Goal: Information Seeking & Learning: Learn about a topic

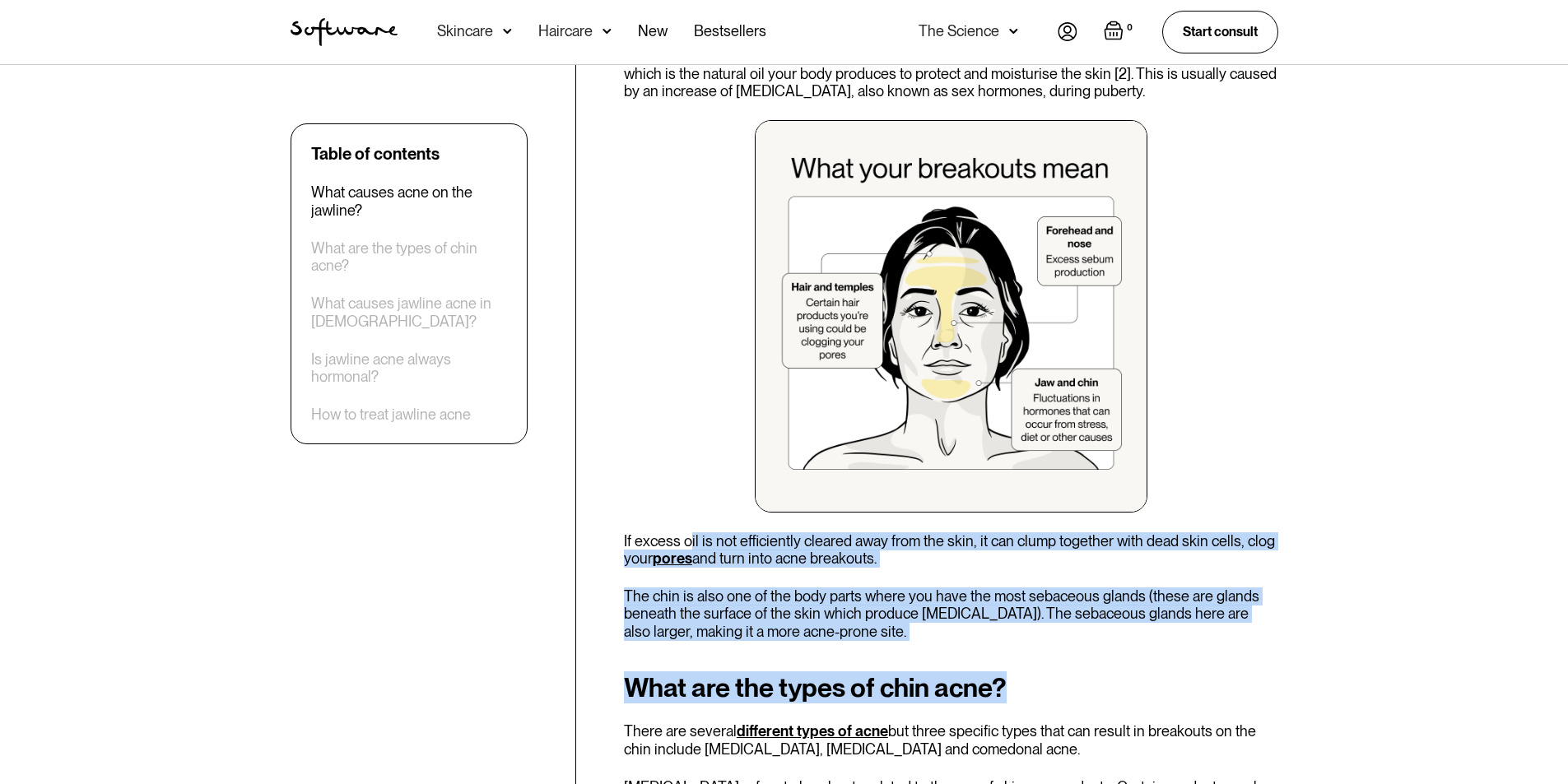
drag, startPoint x: 687, startPoint y: 535, endPoint x: 1022, endPoint y: 647, distance: 353.2
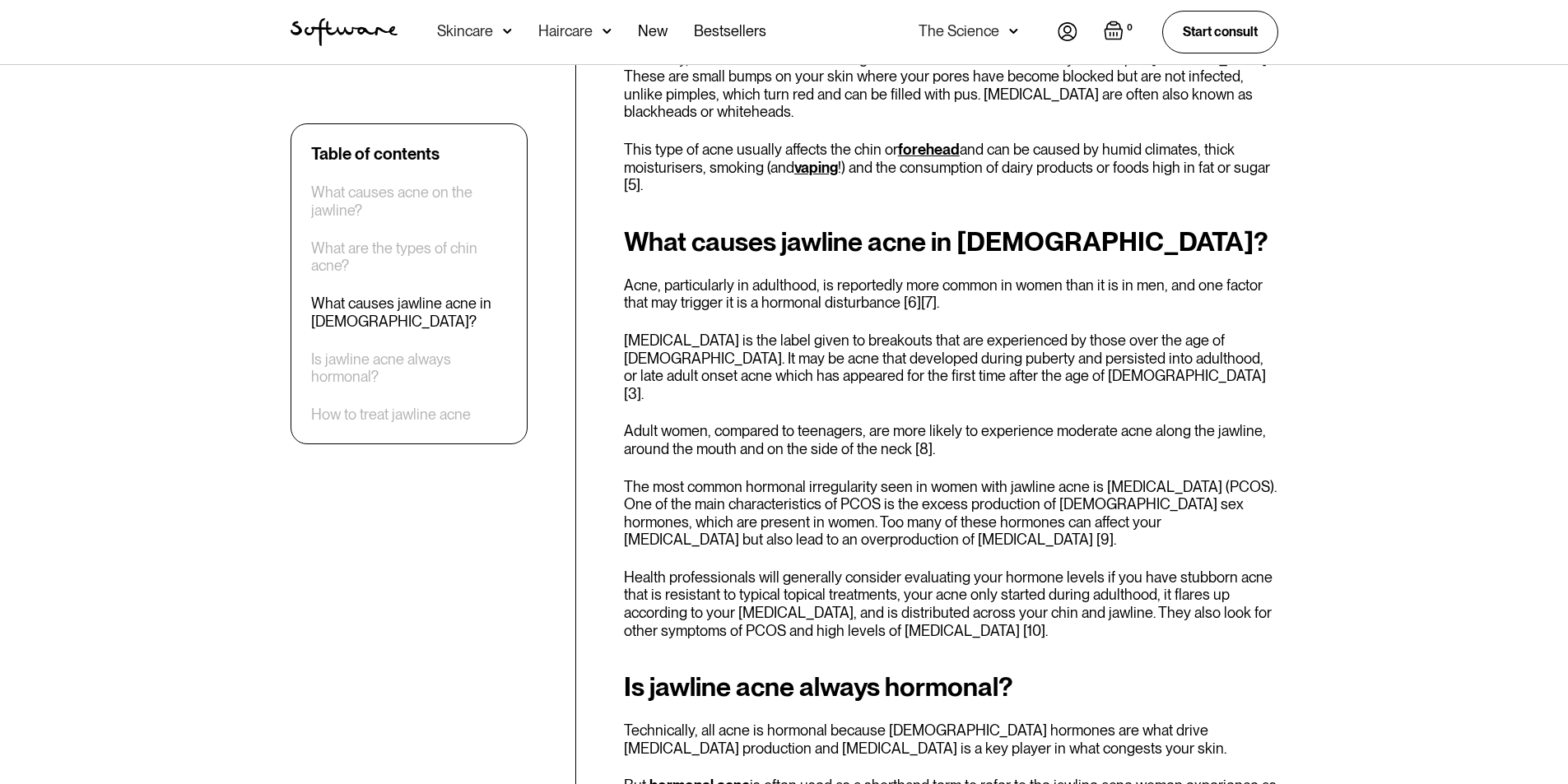
scroll to position [1893, 0]
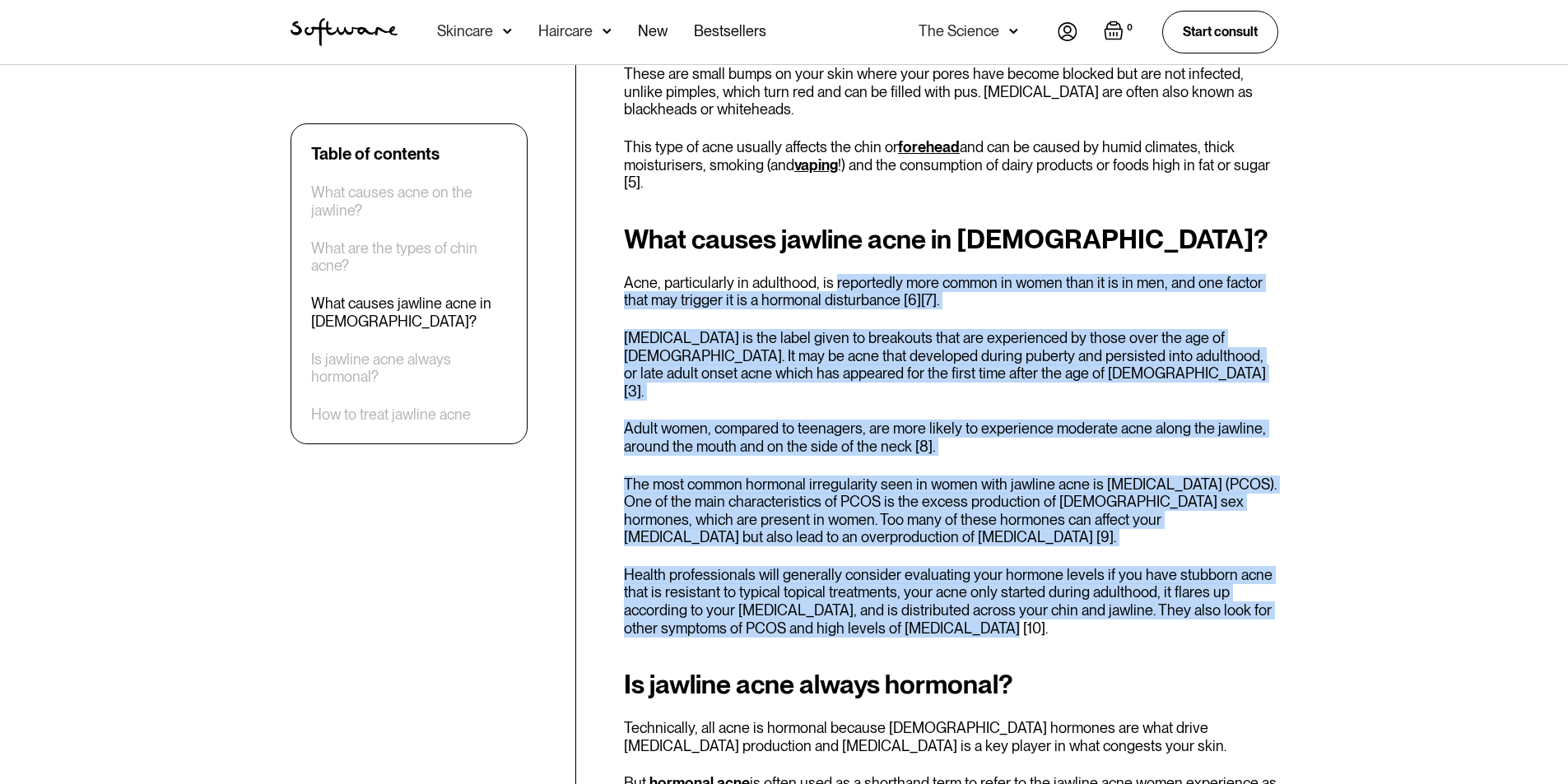
drag, startPoint x: 846, startPoint y: 280, endPoint x: 1153, endPoint y: 617, distance: 455.9
click at [1153, 617] on div "What causes jawline acne in [DEMOGRAPHIC_DATA]? Acne, particularly in adulthood…" at bounding box center [951, 431] width 654 height 413
click at [910, 521] on p "The most common hormonal irregularity seen in women with jawline acne is [MEDIC…" at bounding box center [951, 511] width 654 height 71
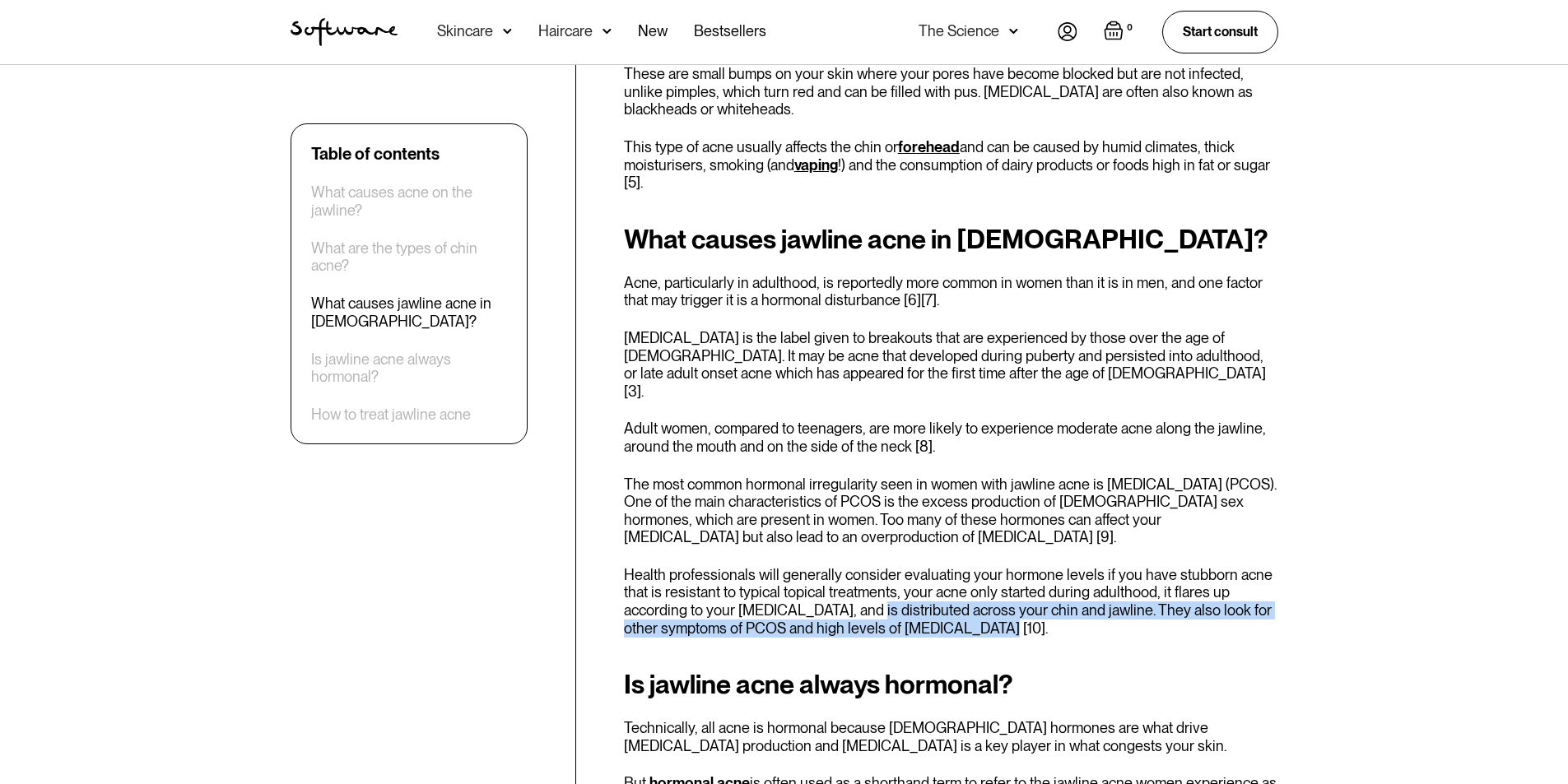
drag, startPoint x: 996, startPoint y: 616, endPoint x: 865, endPoint y: 595, distance: 132.7
click at [863, 597] on p "Health professionals will generally consider evaluating your hormone levels if …" at bounding box center [951, 602] width 654 height 71
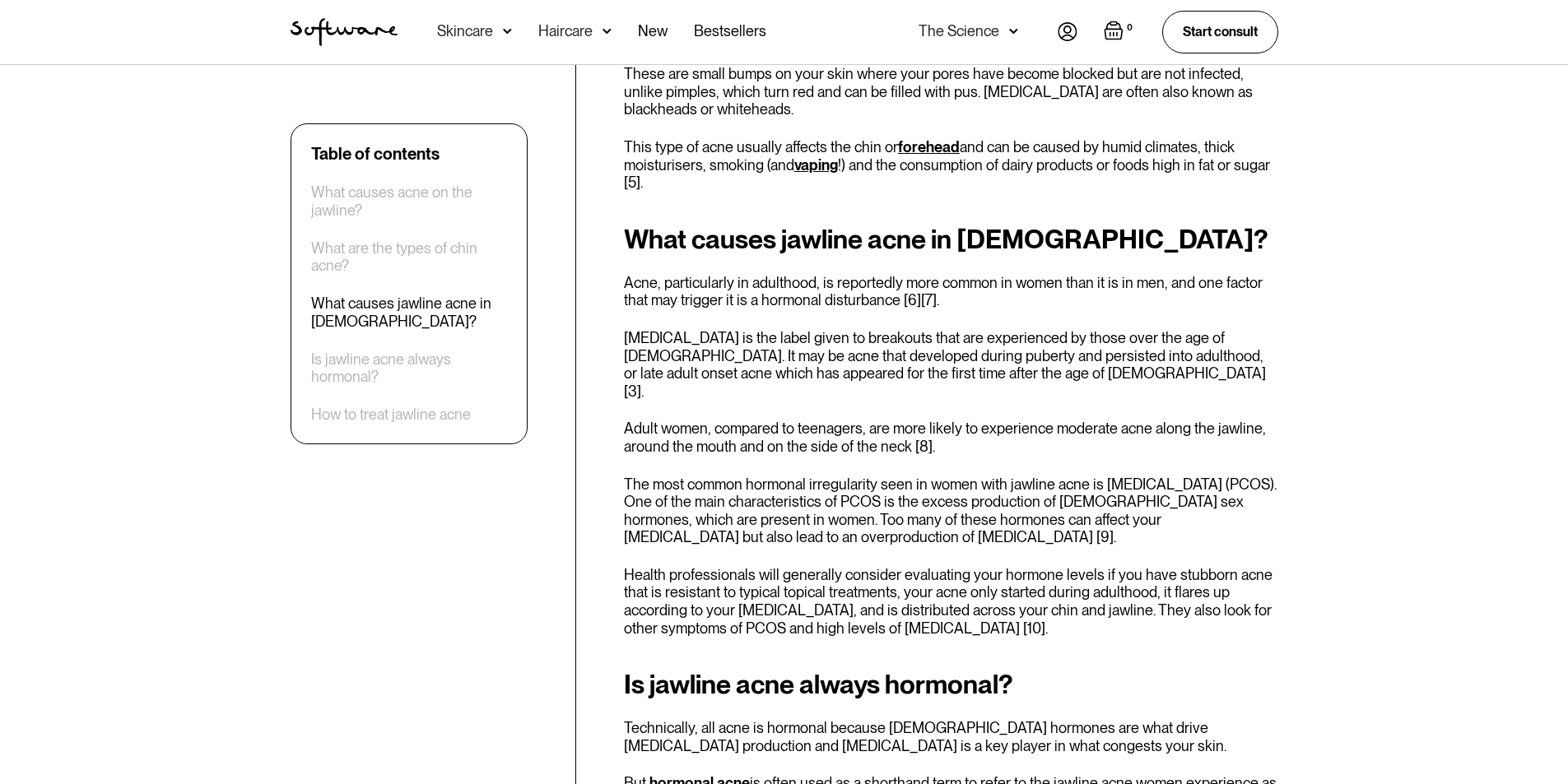
click at [906, 528] on p "The most common hormonal irregularity seen in women with jawline acne is [MEDIC…" at bounding box center [951, 511] width 654 height 71
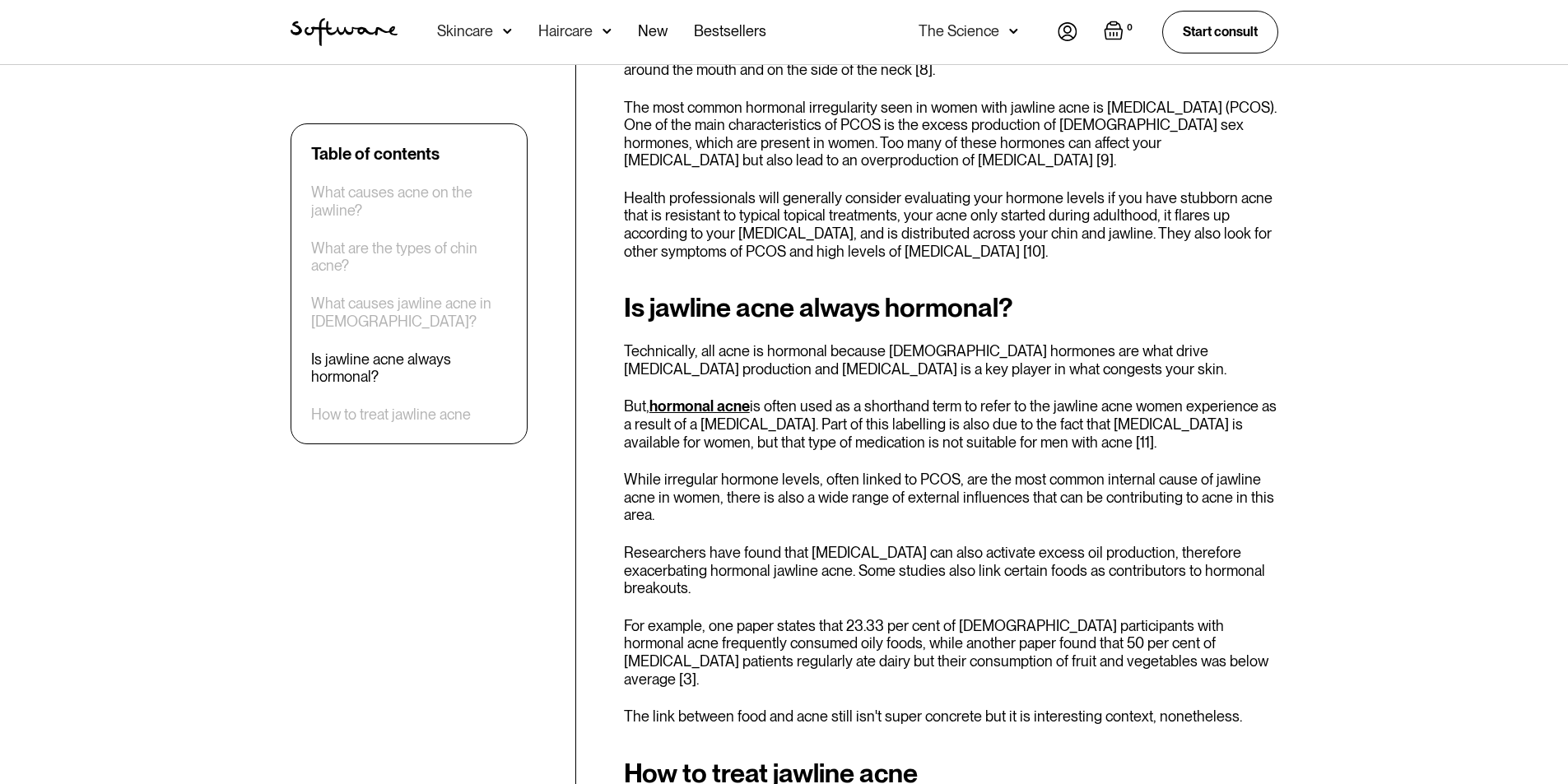
scroll to position [2387, 0]
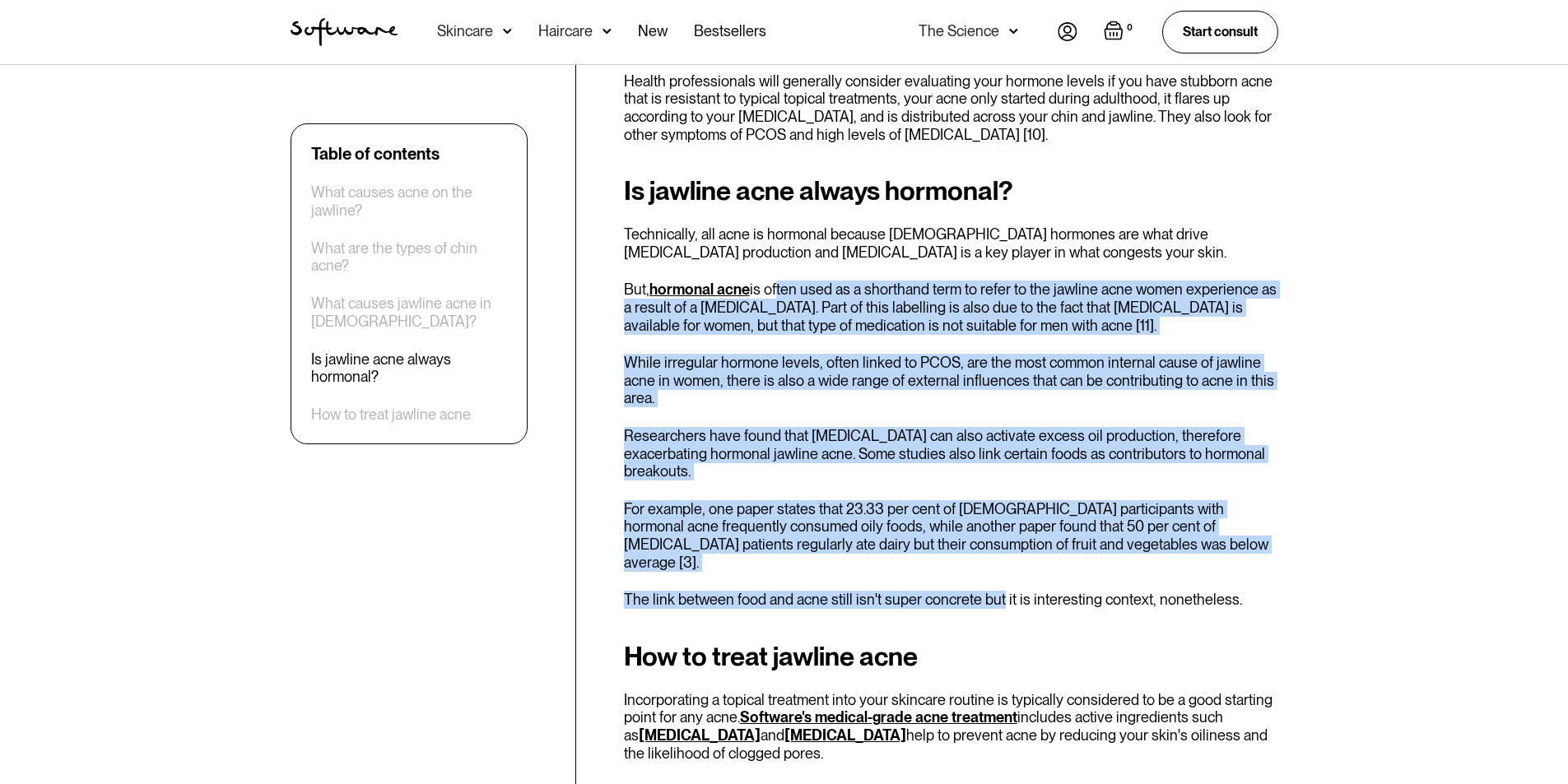
drag, startPoint x: 774, startPoint y: 264, endPoint x: 997, endPoint y: 563, distance: 373.0
click at [997, 563] on div "Is jawline acne always hormonal? Technically, all acne is hormonal because [DEM…" at bounding box center [951, 392] width 654 height 433
click at [945, 591] on p "The link between food and acne still isn't super concrete but it is interesting…" at bounding box center [951, 600] width 654 height 18
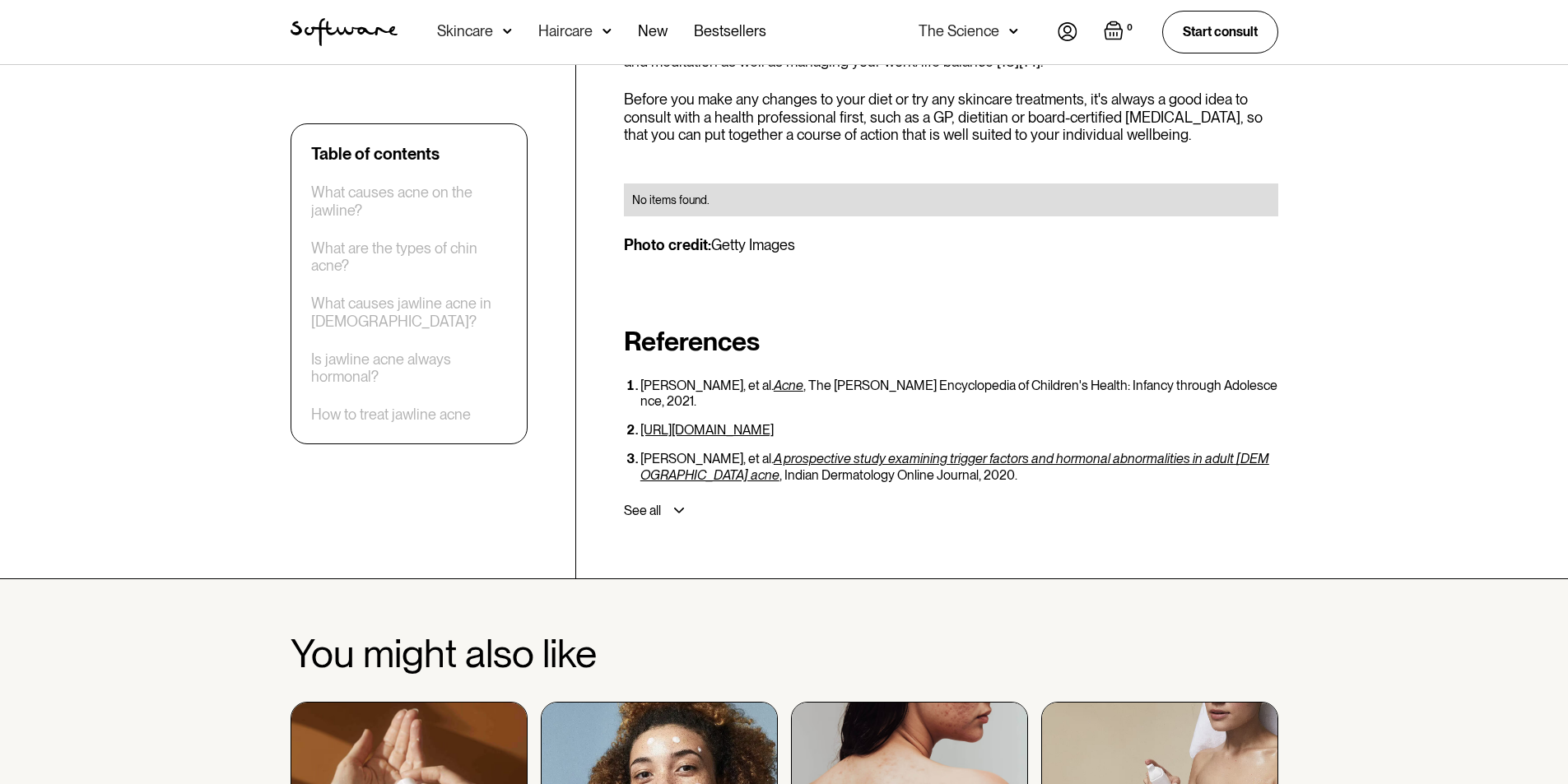
scroll to position [3787, 0]
